Goal: Information Seeking & Learning: Learn about a topic

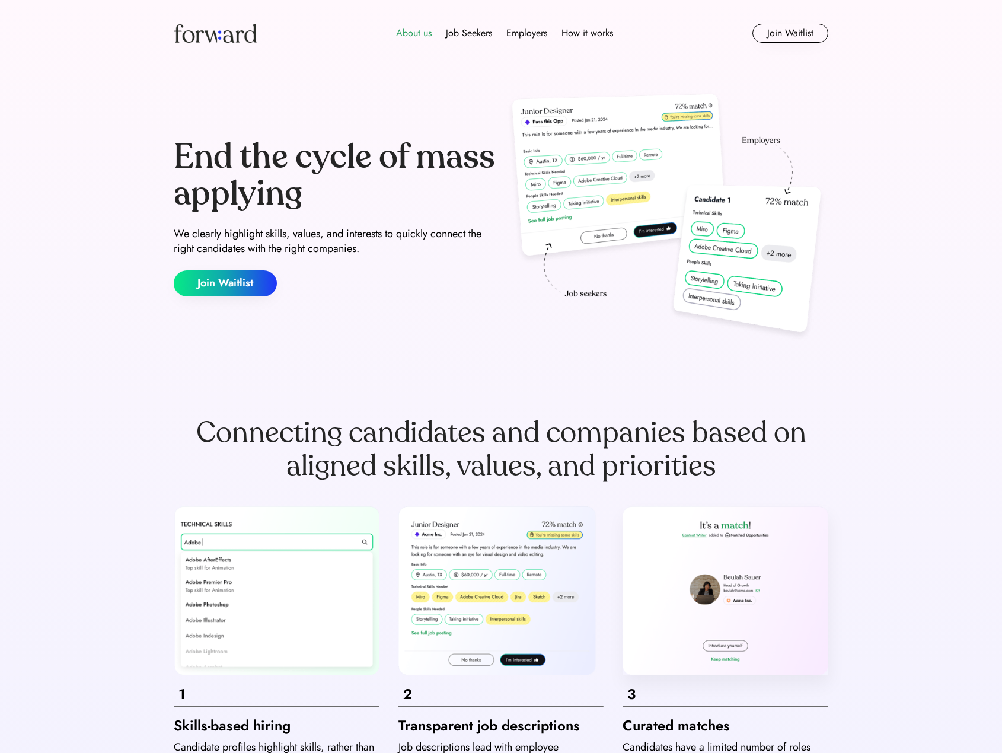
click at [423, 37] on div "About us" at bounding box center [414, 33] width 36 height 14
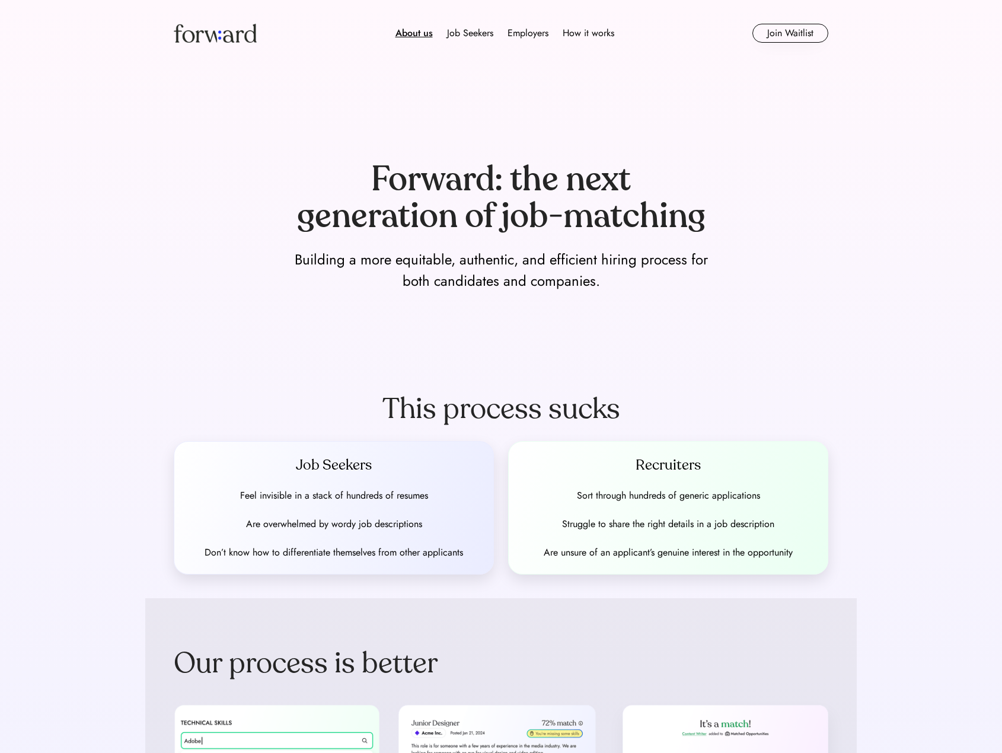
click at [230, 40] on img at bounding box center [215, 33] width 83 height 19
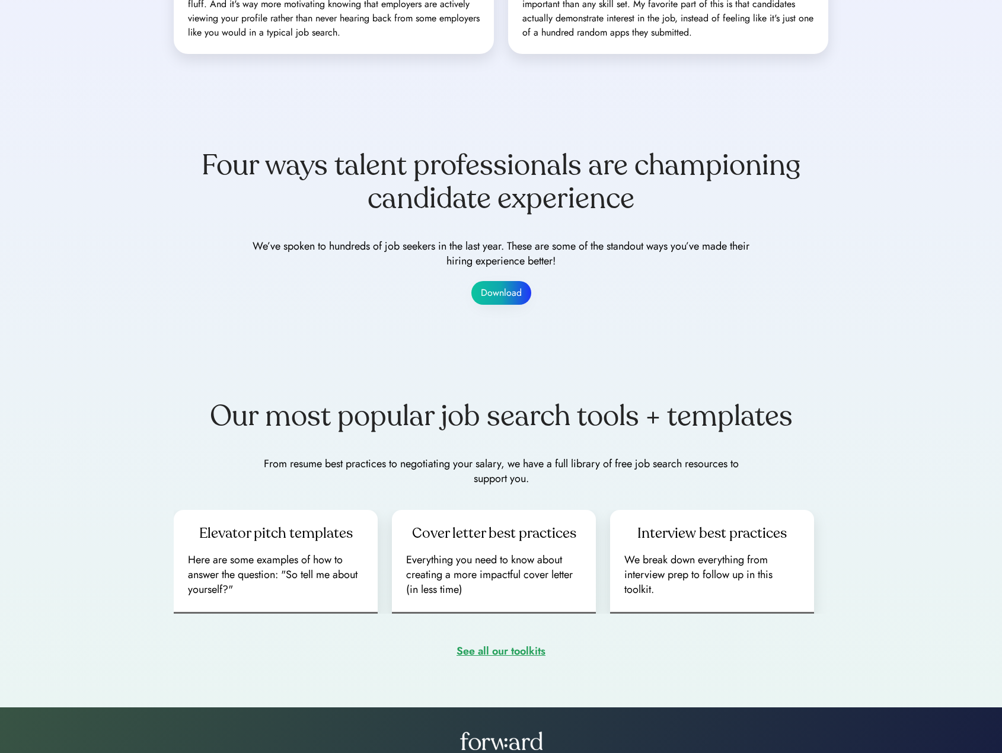
scroll to position [1384, 0]
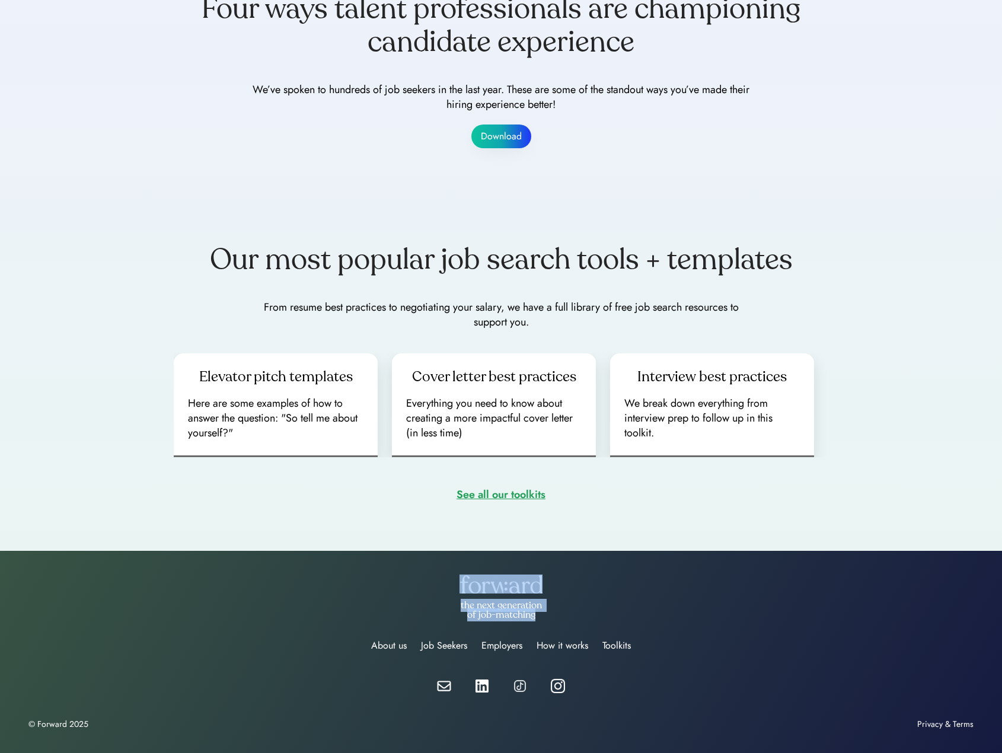
drag, startPoint x: 543, startPoint y: 614, endPoint x: 469, endPoint y: 582, distance: 81.3
click at [467, 583] on div "the next generation of job-matching" at bounding box center [500, 597] width 945 height 45
copy div "the next generation of job-matching"
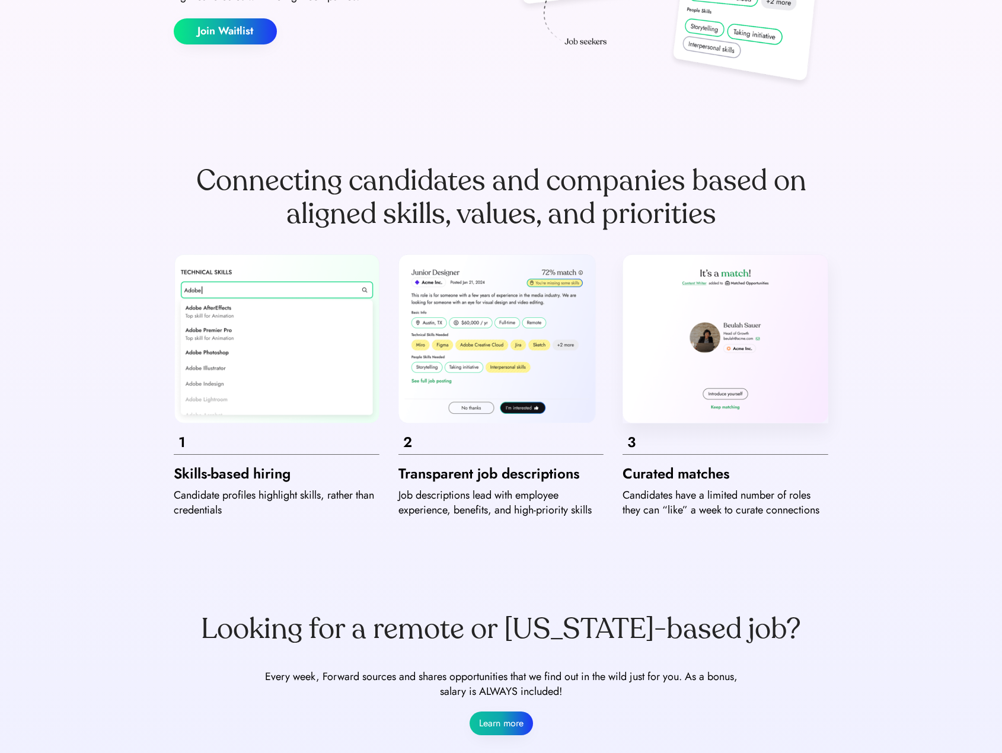
scroll to position [0, 0]
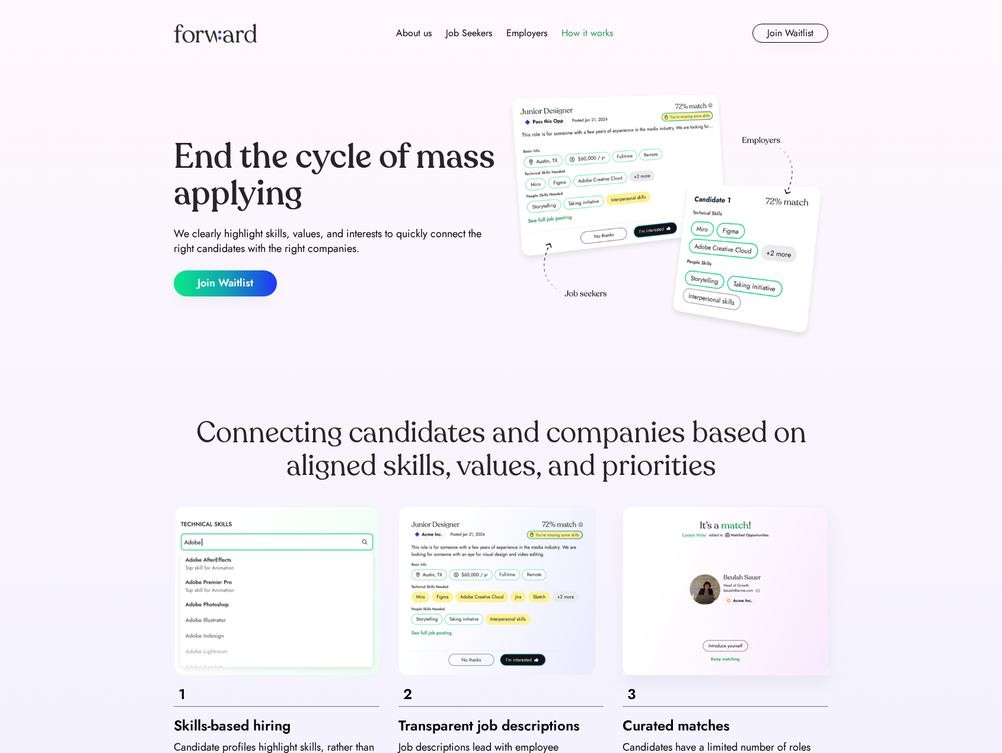
click at [578, 32] on div "How it works" at bounding box center [588, 33] width 52 height 14
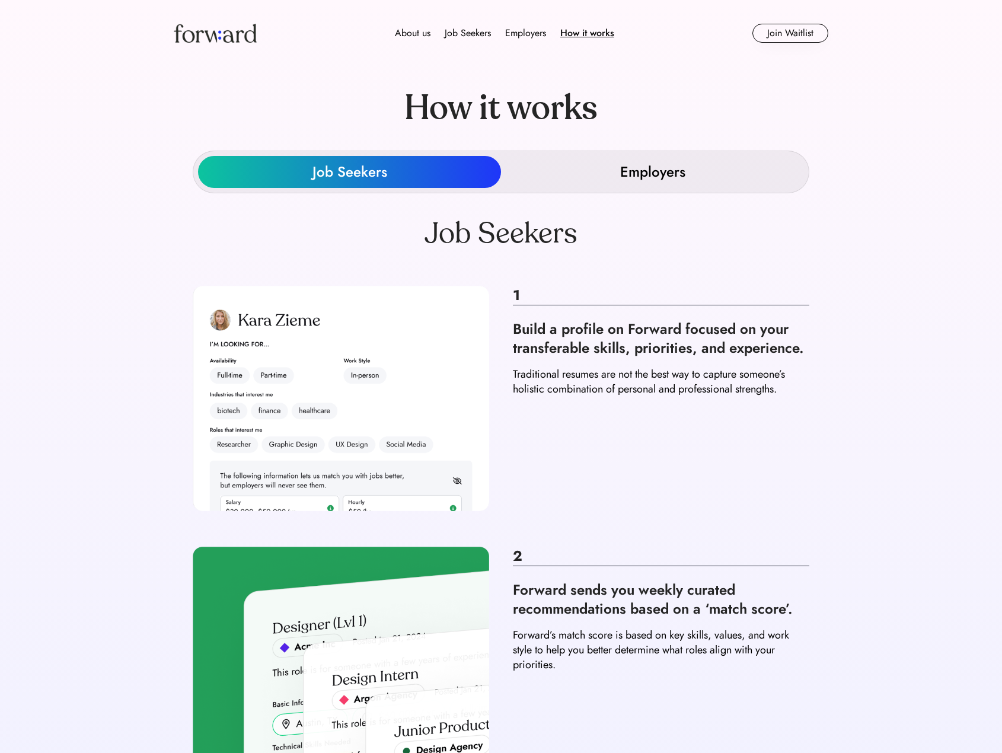
click at [638, 180] on div "Employers" at bounding box center [652, 172] width 65 height 19
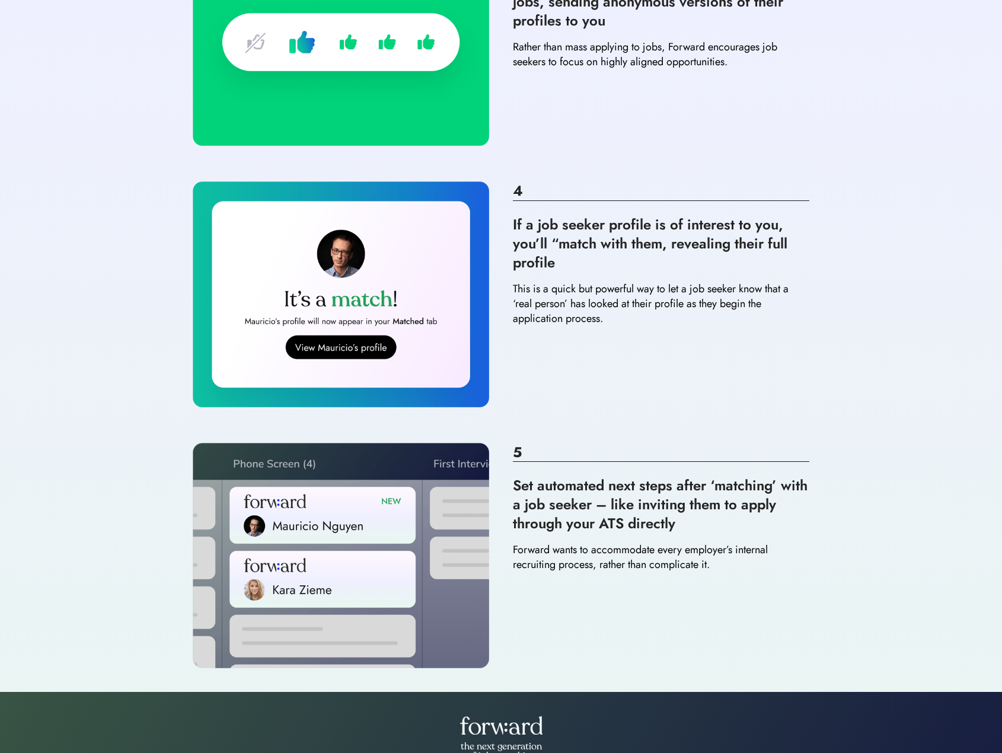
scroll to position [1028, 0]
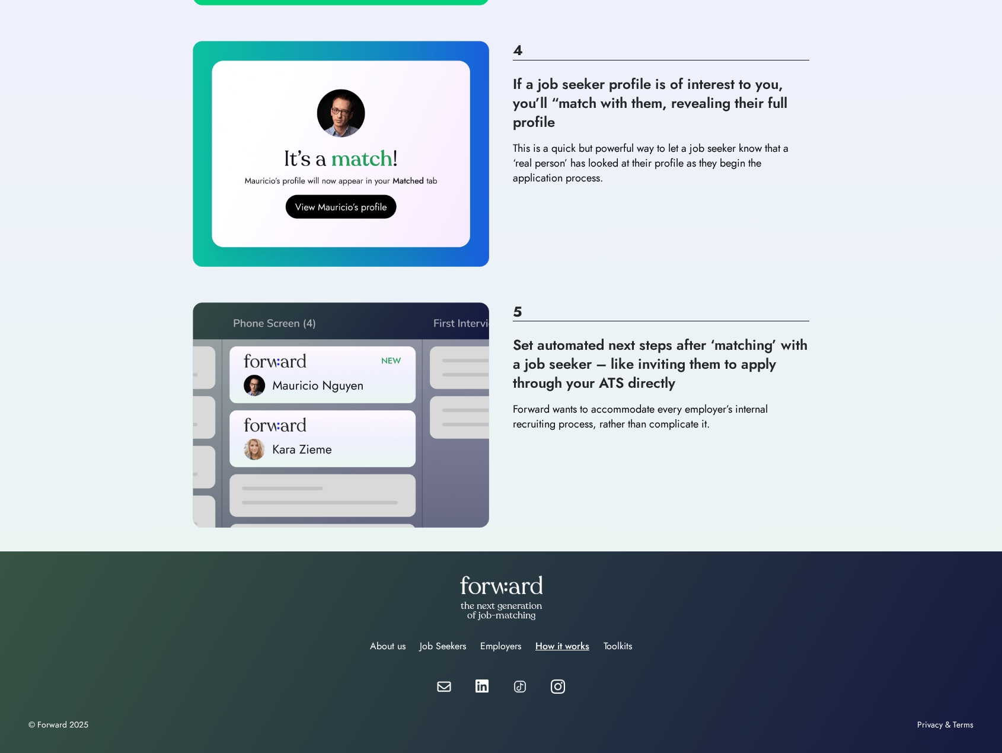
click at [62, 728] on div "© Forward 2025" at bounding box center [58, 725] width 60 height 10
click at [359, 617] on div "the next generation of job-matching" at bounding box center [500, 597] width 945 height 45
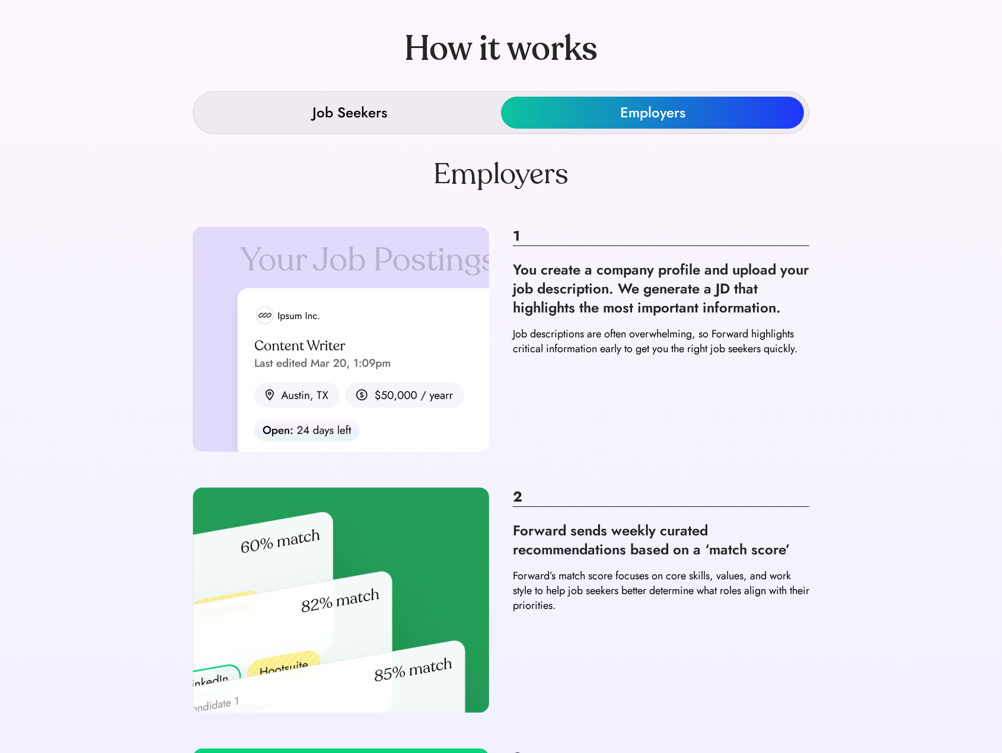
scroll to position [0, 0]
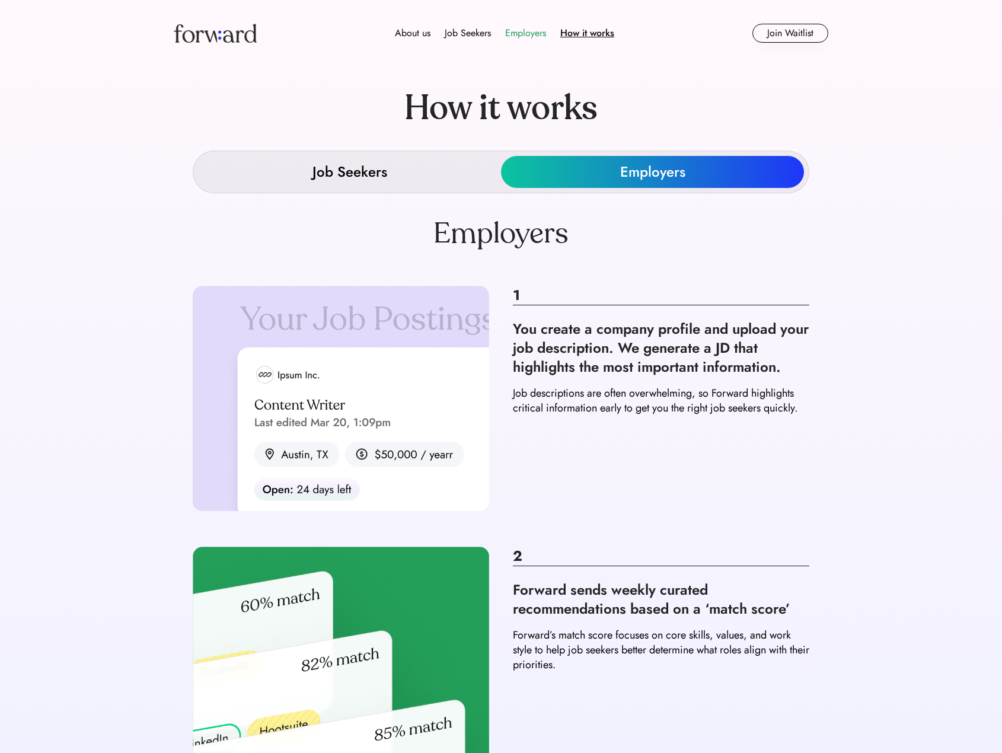
click at [522, 32] on div "Employers" at bounding box center [525, 33] width 41 height 14
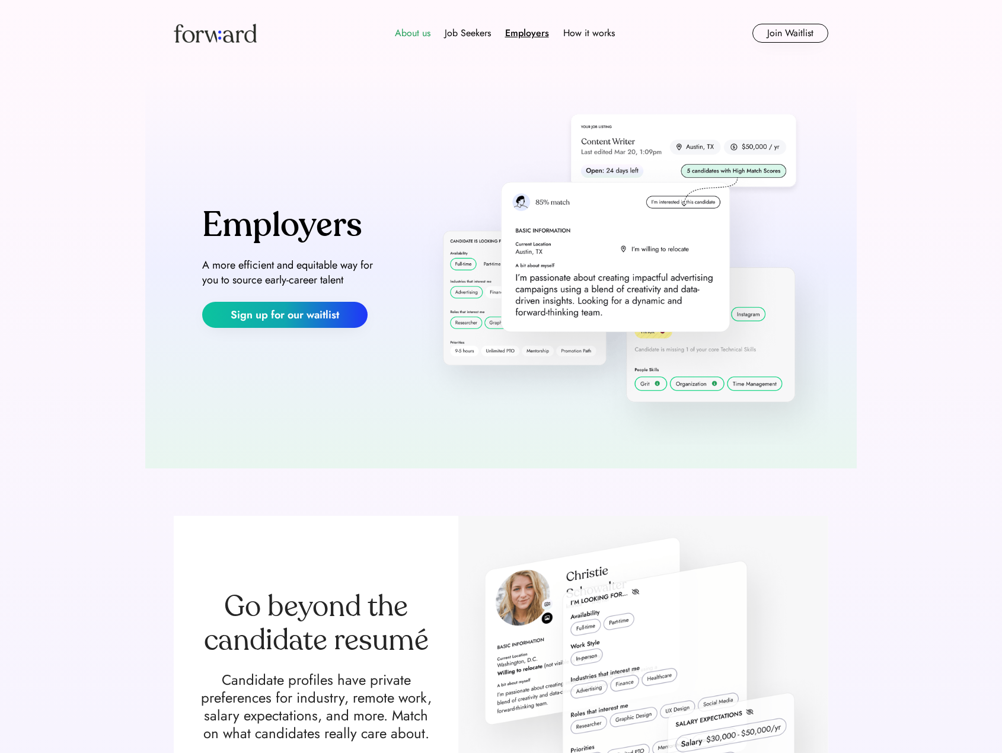
click at [407, 28] on div "About us" at bounding box center [413, 33] width 36 height 14
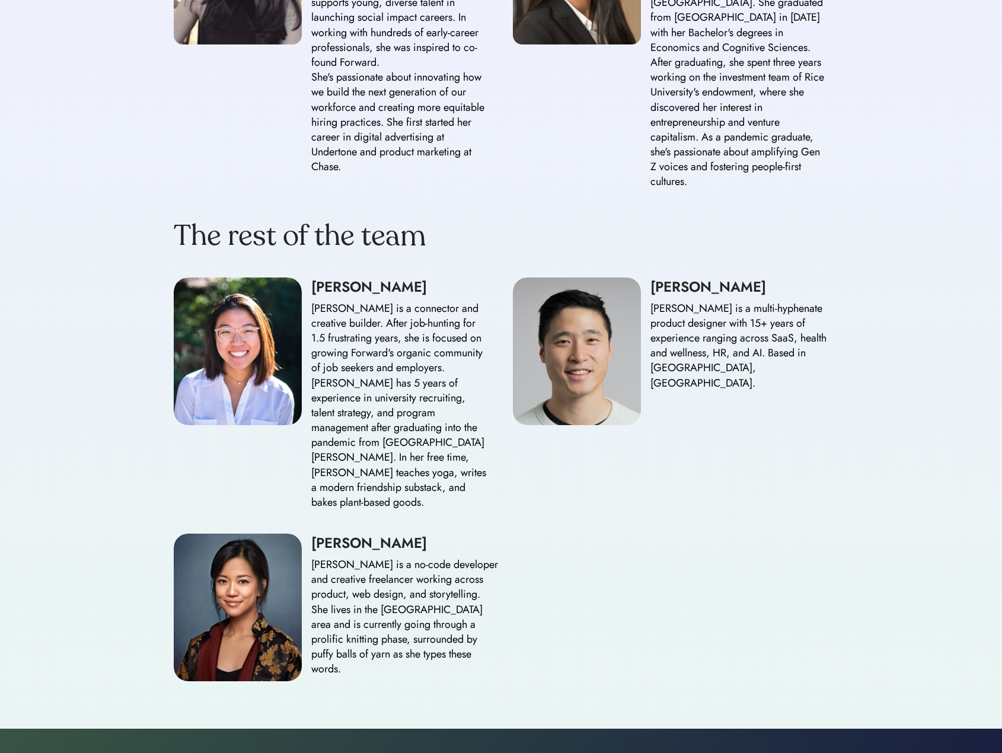
scroll to position [1245, 0]
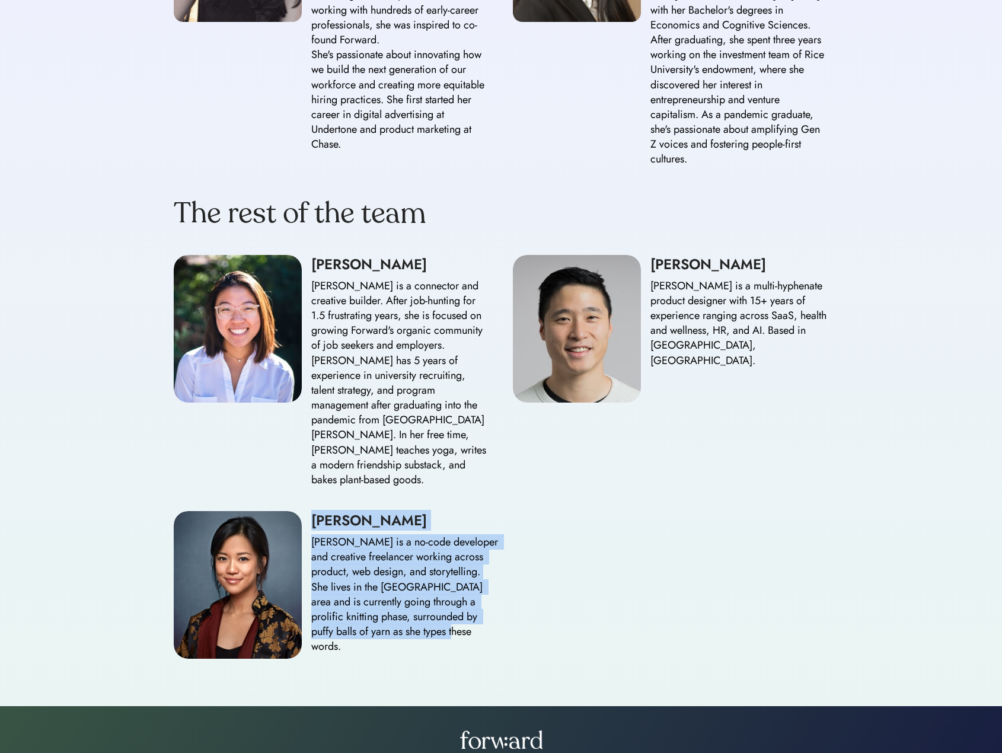
drag, startPoint x: 313, startPoint y: 491, endPoint x: 431, endPoint y: 614, distance: 170.3
click at [429, 615] on div "Geena Chen Geena is a no-code developer and creative freelancer working across …" at bounding box center [406, 582] width 190 height 143
copy div "Geena Chen Geena is a no-code developer and creative freelancer working across …"
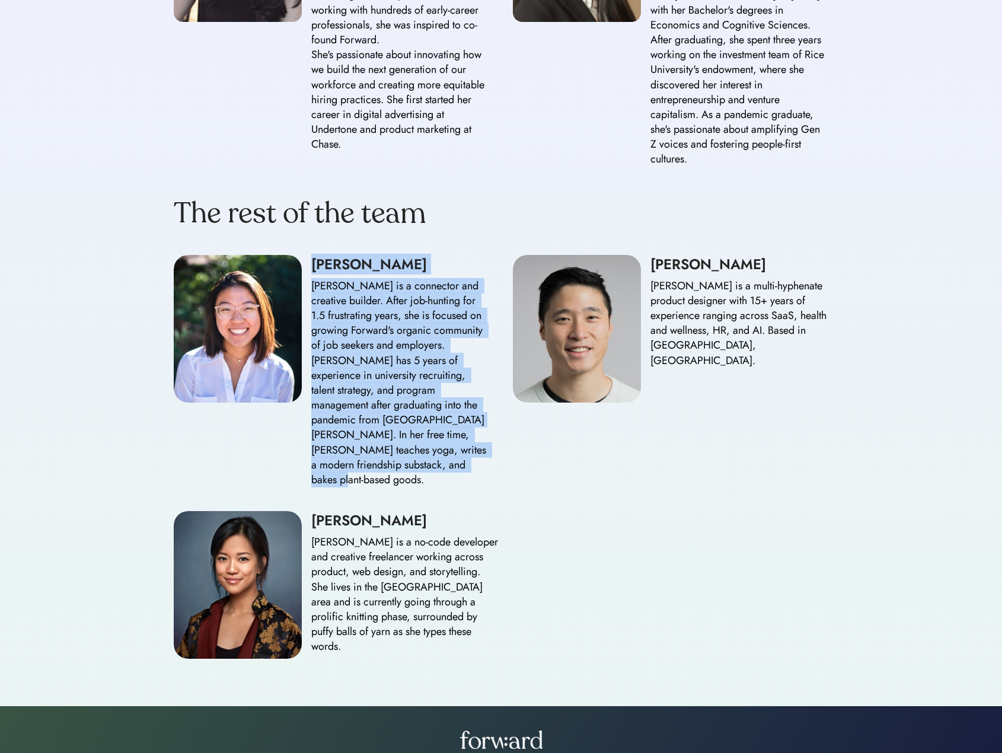
drag, startPoint x: 311, startPoint y: 247, endPoint x: 375, endPoint y: 452, distance: 215.0
click at [375, 452] on div "Sondra Yu Sondra is a connector and creative builder. After job-hunting for 1.5…" at bounding box center [400, 371] width 178 height 233
copy div "Sondra Yu Sondra is a connector and creative builder. After job-hunting for 1.5…"
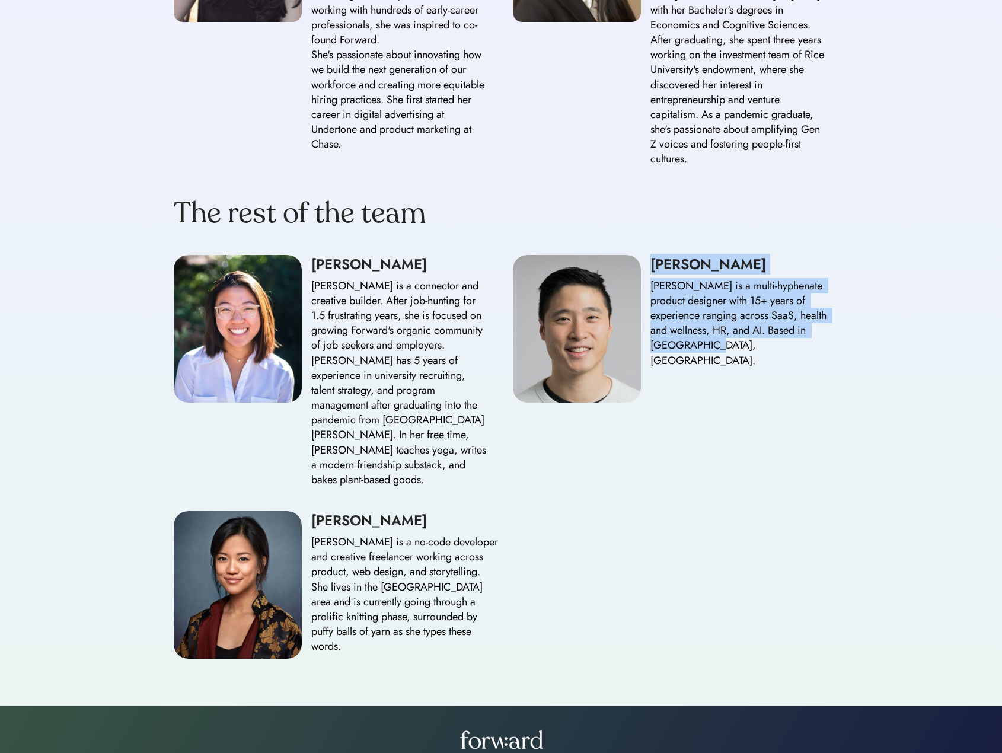
drag, startPoint x: 652, startPoint y: 247, endPoint x: 711, endPoint y: 330, distance: 101.2
click at [711, 330] on div "Felix Lau Felix is a multi-hyphenate product designer with 15+ years of experie…" at bounding box center [740, 311] width 178 height 113
copy div "Felix Lau Felix is a multi-hyphenate product designer with 15+ years of experie…"
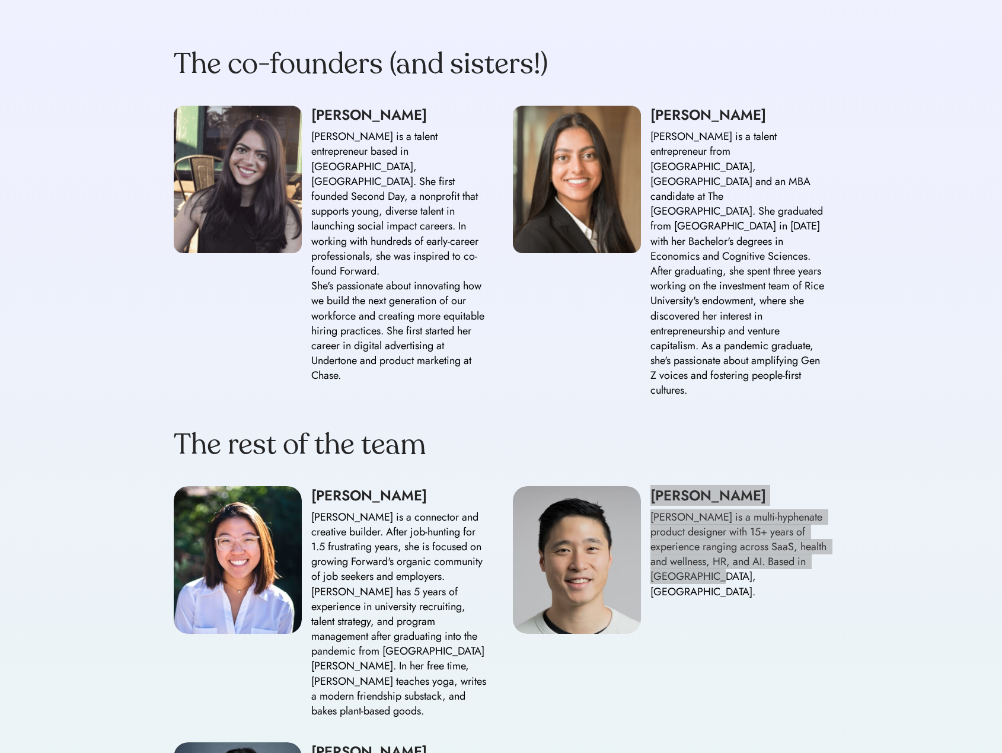
scroll to position [1008, 0]
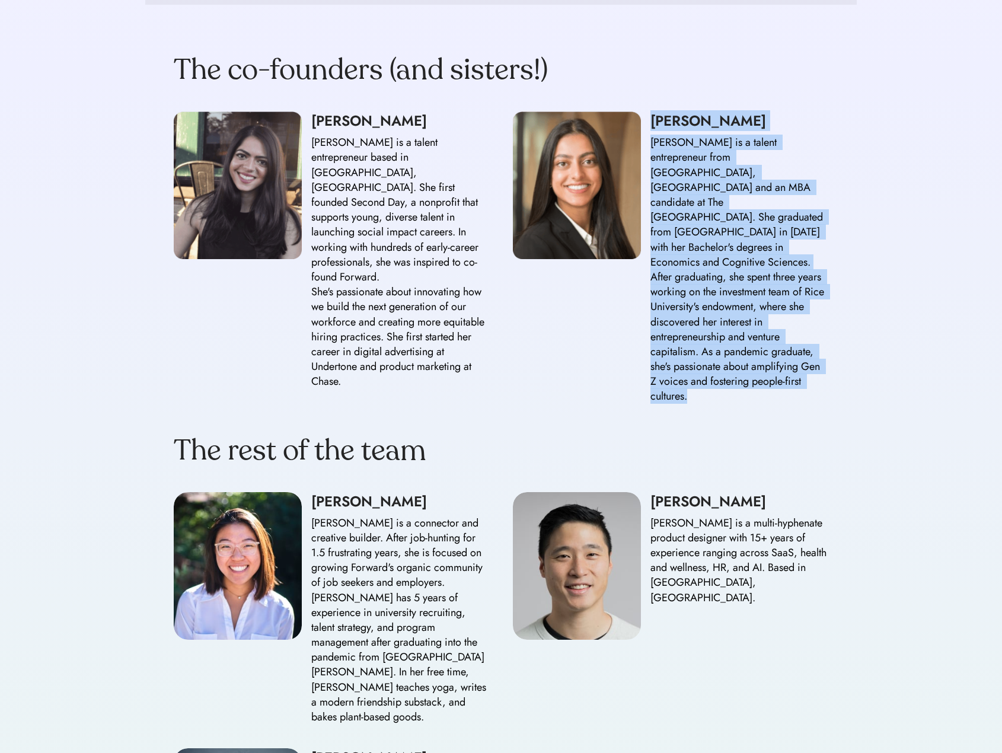
drag, startPoint x: 651, startPoint y: 119, endPoint x: 695, endPoint y: 381, distance: 265.9
click at [695, 381] on div "Amina Matin Amina is a talent entrepreneur from Houston, TX and an MBA candidat…" at bounding box center [740, 257] width 178 height 292
copy div "Amina Matin Amina is a talent entrepreneur from Houston, TX and an MBA candidat…"
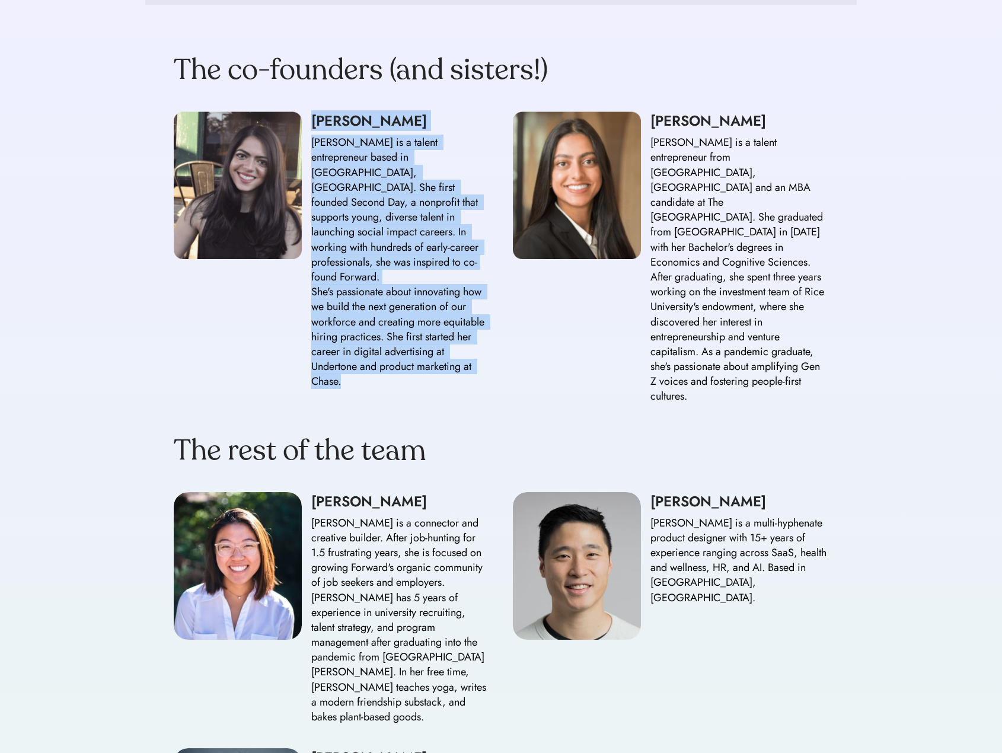
drag, startPoint x: 310, startPoint y: 118, endPoint x: 342, endPoint y: 355, distance: 239.3
click at [342, 355] on div "Mariam Matin Mariam is a talent entrepreneur based in Austin, TX. She first fou…" at bounding box center [332, 250] width 316 height 278
copy div "Mariam Matin Mariam is a talent entrepreneur based in Austin, TX. She first fou…"
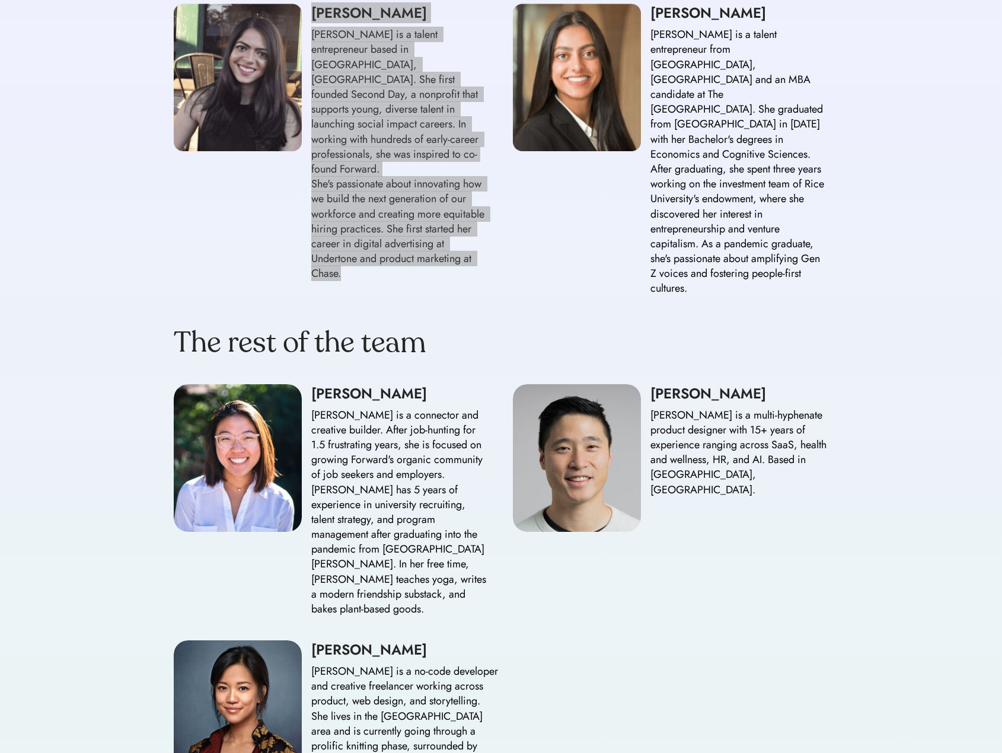
scroll to position [1127, 0]
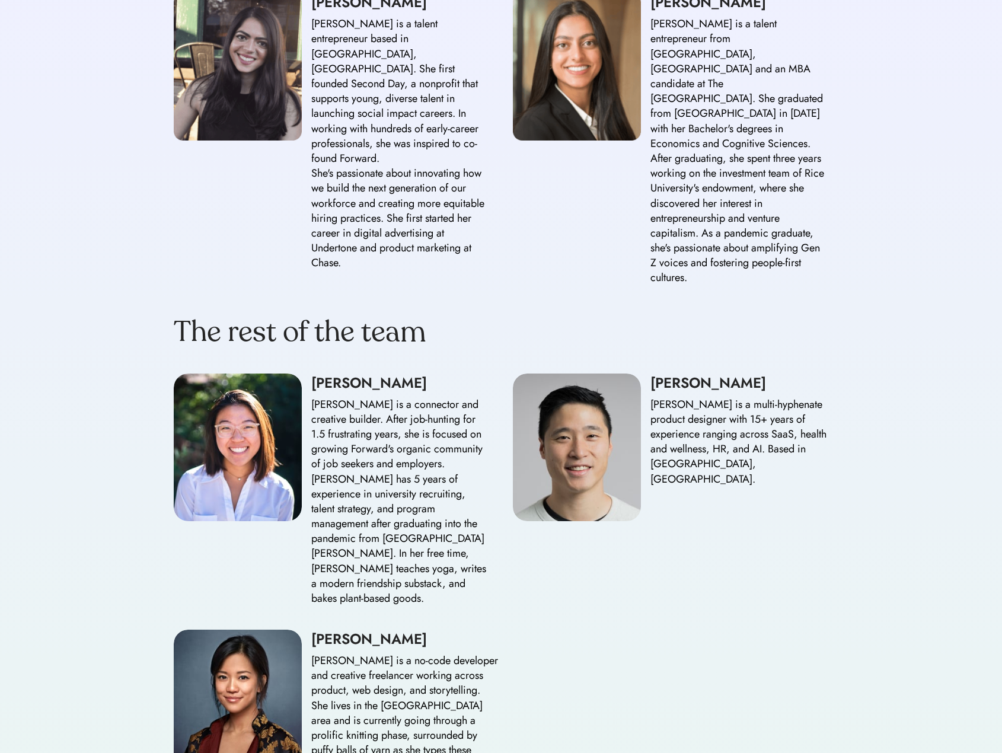
click at [798, 403] on div "Felix is a multi-hyphenate product designer with 15+ years of experience rangin…" at bounding box center [740, 442] width 178 height 90
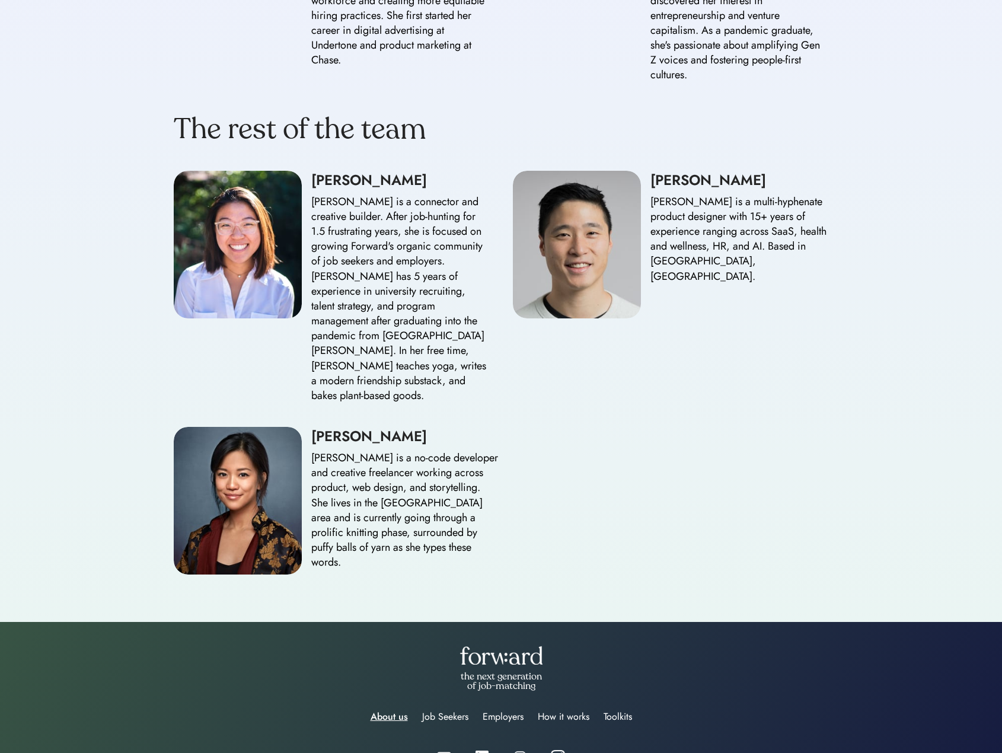
scroll to position [1305, 0]
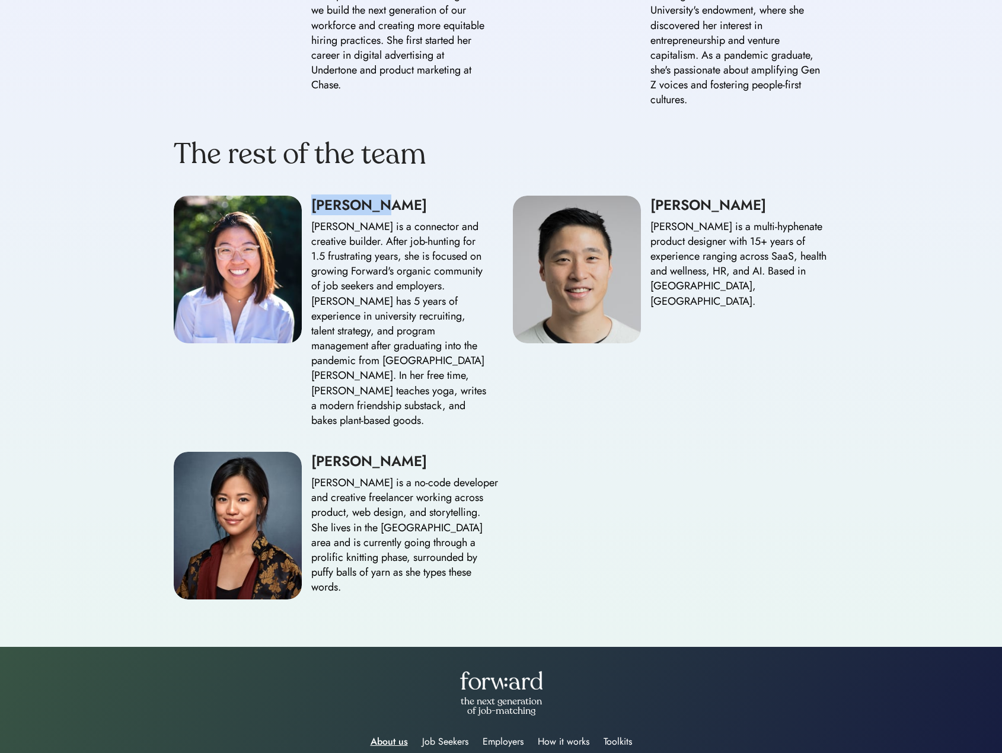
drag, startPoint x: 314, startPoint y: 190, endPoint x: 379, endPoint y: 190, distance: 64.6
click at [379, 196] on div "Sondra Yu" at bounding box center [400, 205] width 178 height 19
copy div "Sondra Yu"
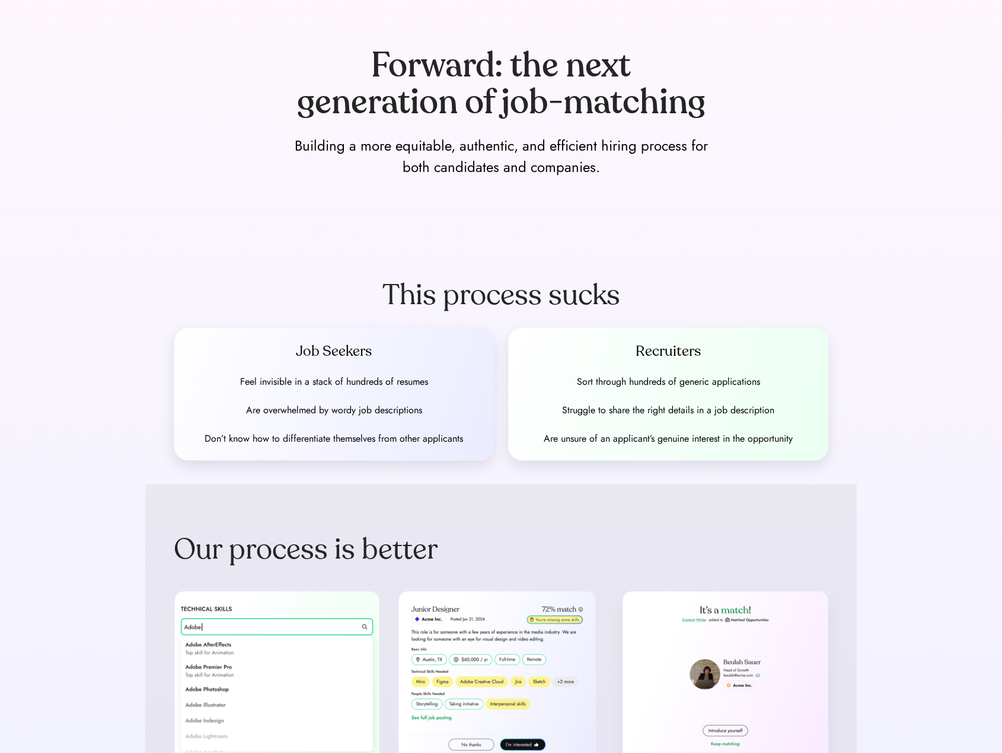
scroll to position [0, 0]
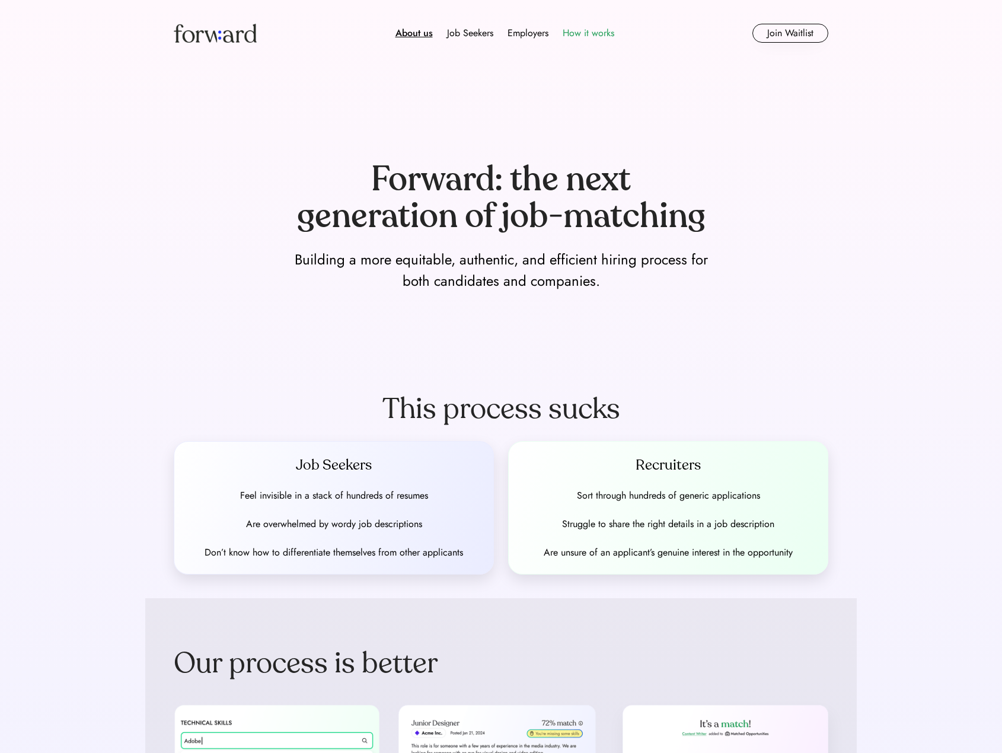
click at [580, 31] on div "How it works" at bounding box center [589, 33] width 52 height 14
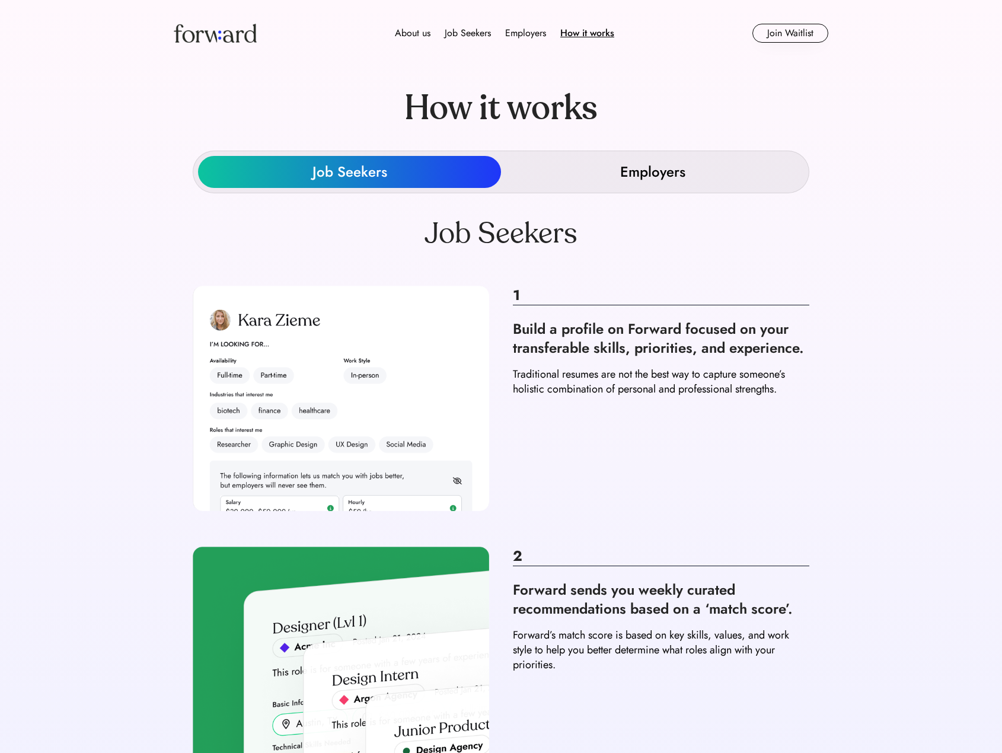
click at [667, 184] on div "Employers" at bounding box center [652, 172] width 65 height 32
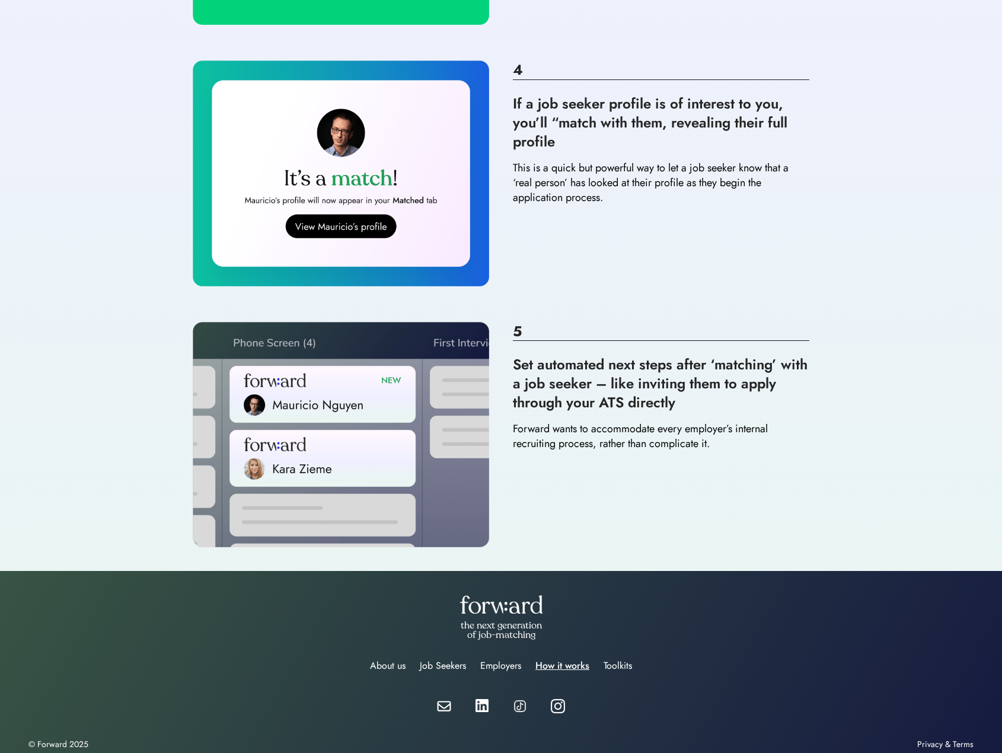
scroll to position [1028, 0]
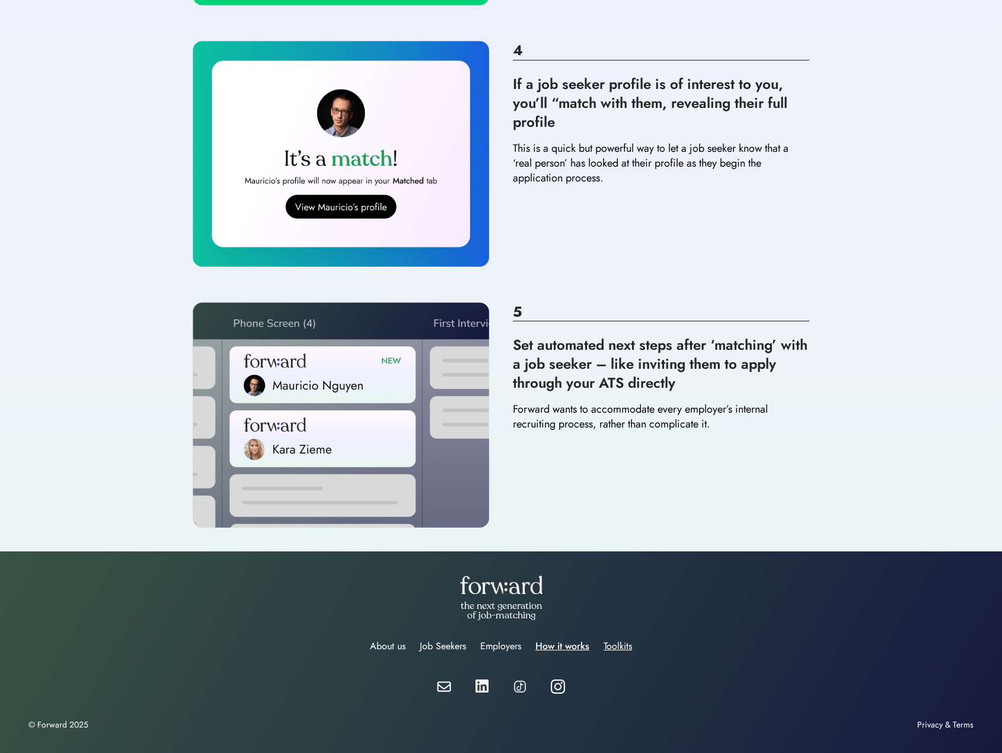
click at [617, 648] on div "Toolkits" at bounding box center [618, 646] width 28 height 14
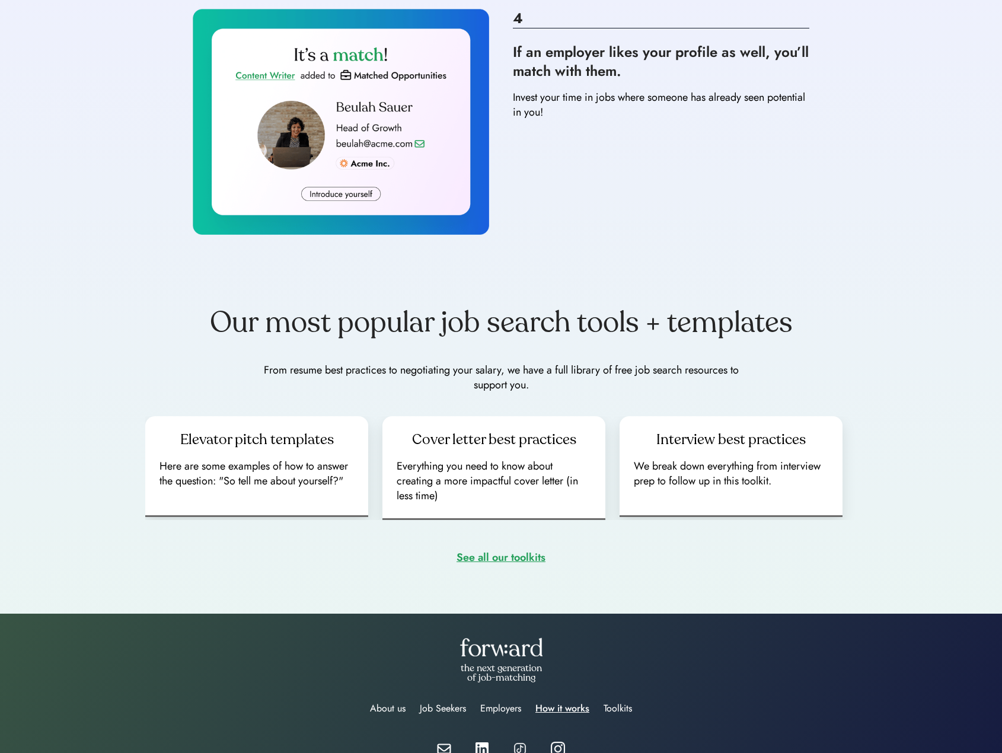
scroll to position [1123, 0]
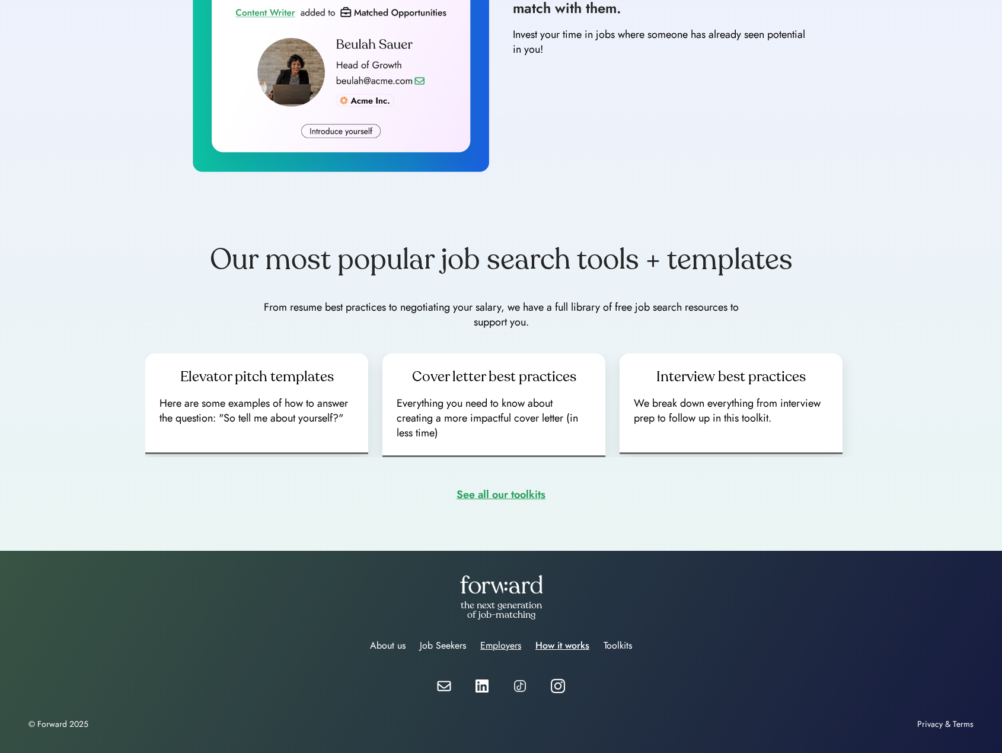
click at [490, 645] on div "Employers" at bounding box center [500, 646] width 41 height 14
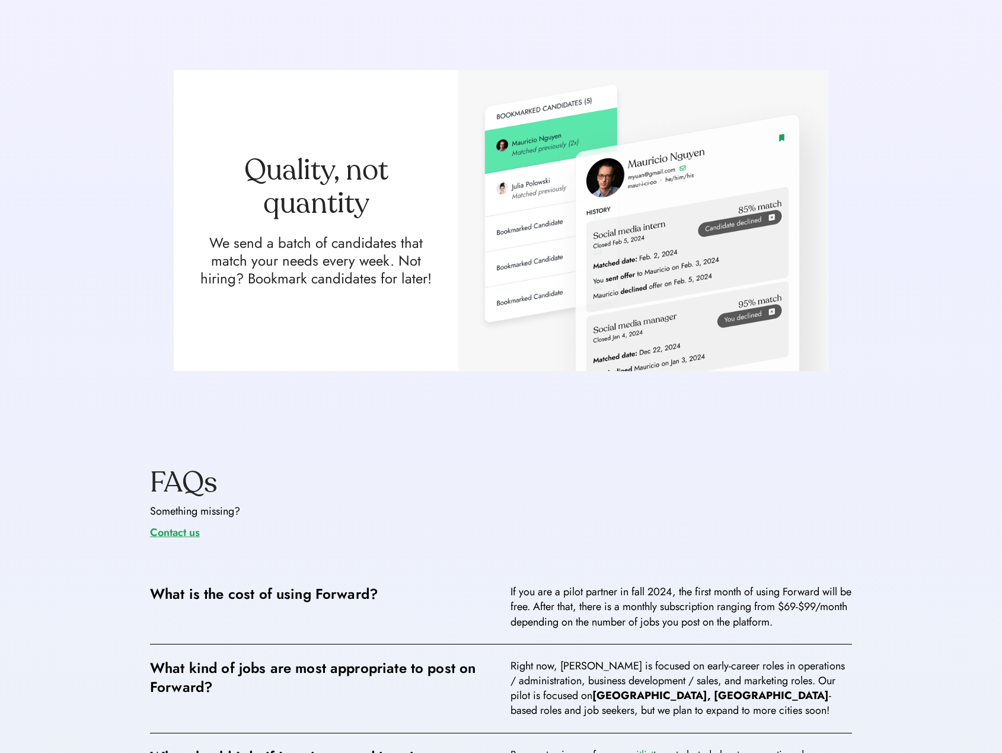
scroll to position [1245, 0]
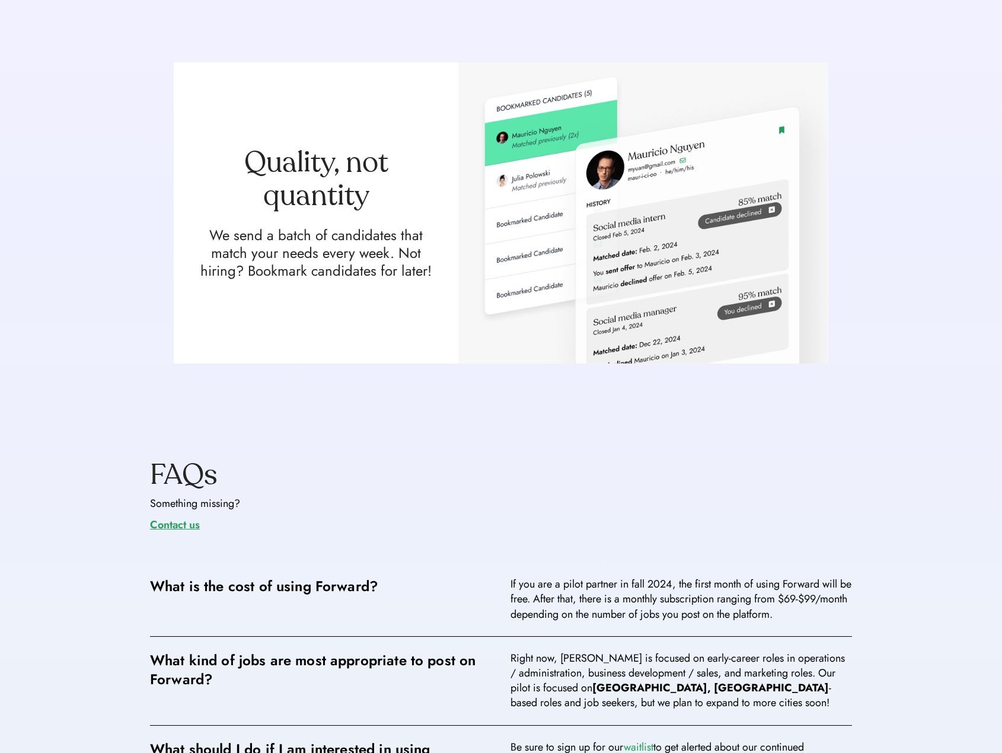
click at [179, 529] on link "Contact us" at bounding box center [175, 524] width 50 height 15
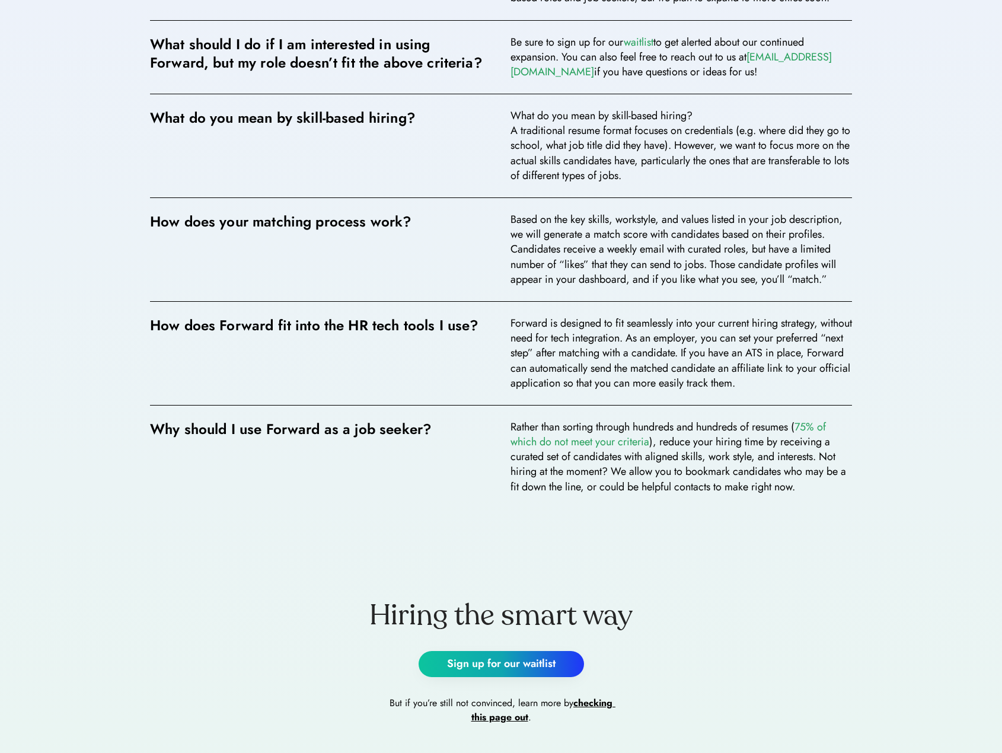
scroll to position [1957, 0]
